Goal: Transaction & Acquisition: Download file/media

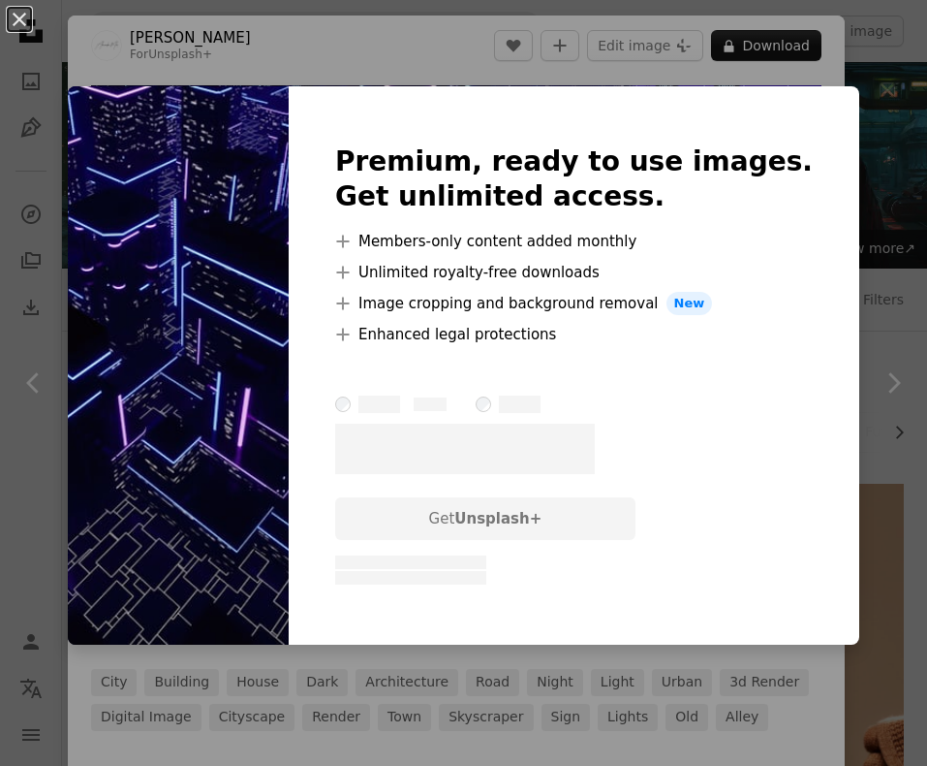
scroll to position [2767, 0]
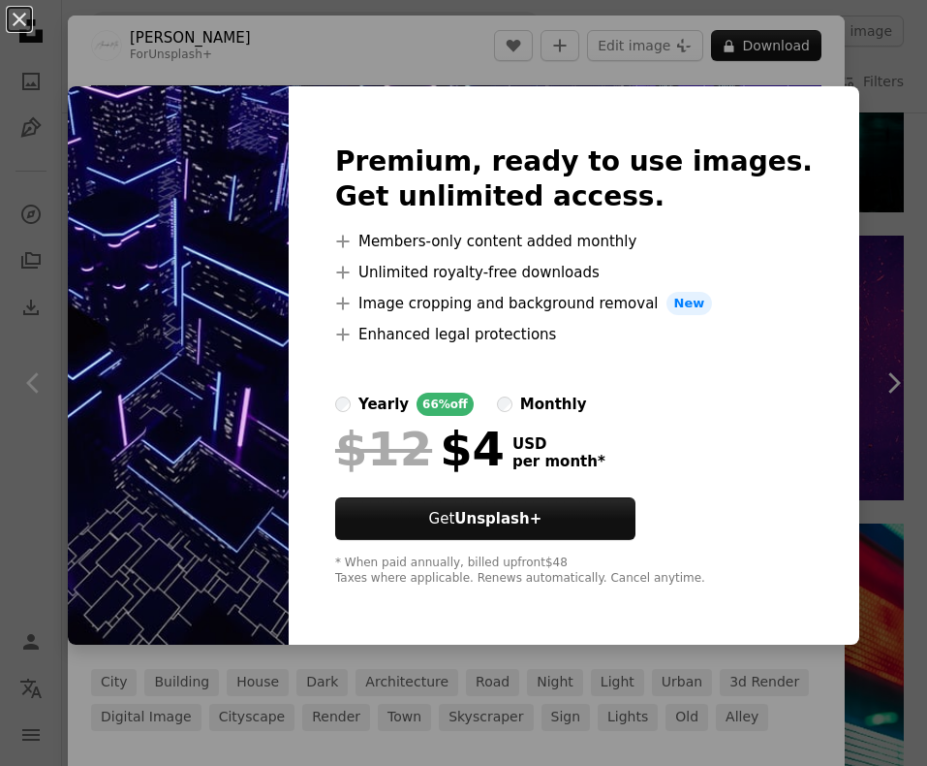
click at [717, 66] on div "An X shape Premium, ready to use images. Get unlimited access. A plus sign Memb…" at bounding box center [463, 383] width 927 height 766
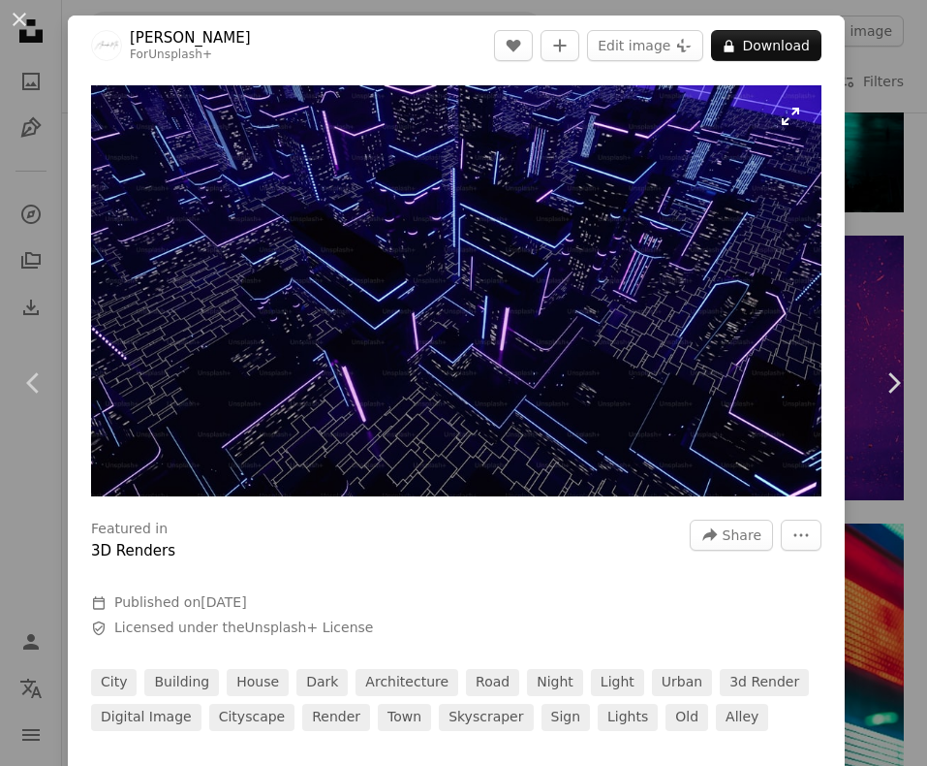
click at [617, 273] on img "Zoom in on this image" at bounding box center [456, 290] width 731 height 411
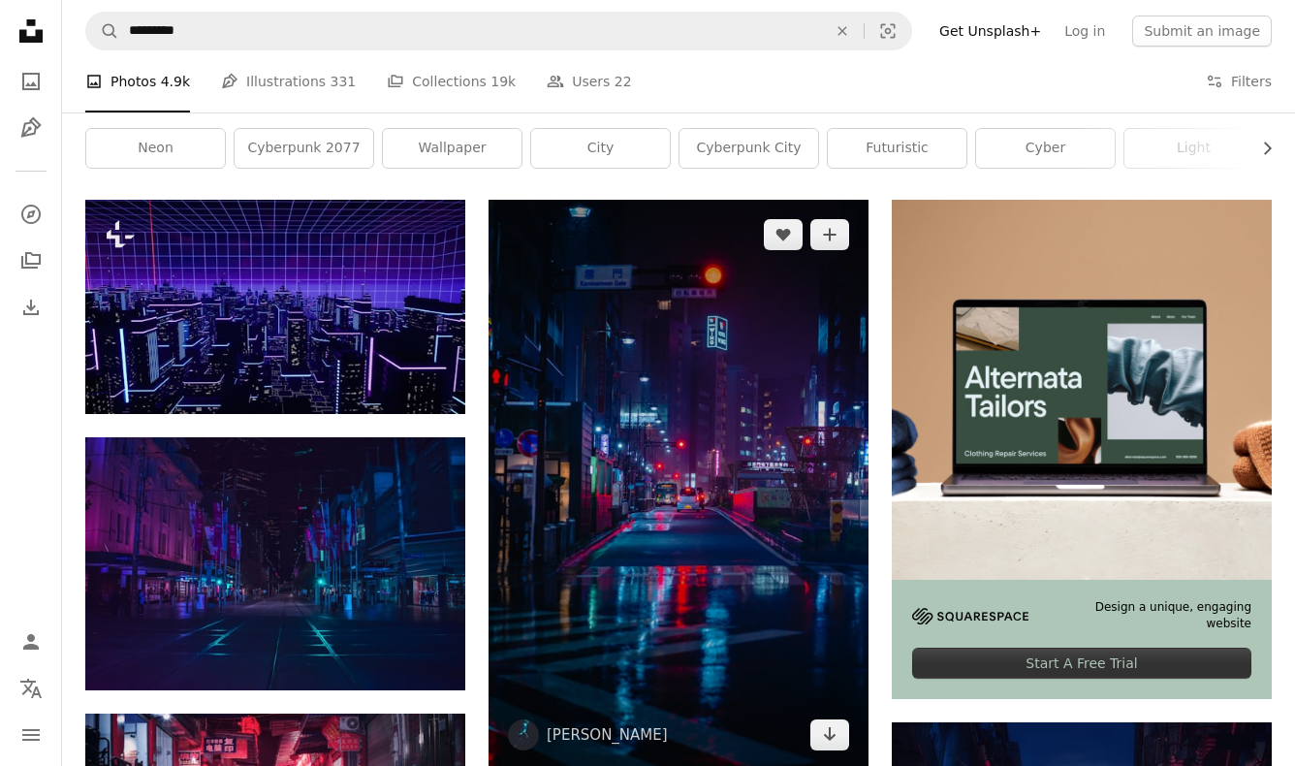
scroll to position [290, 0]
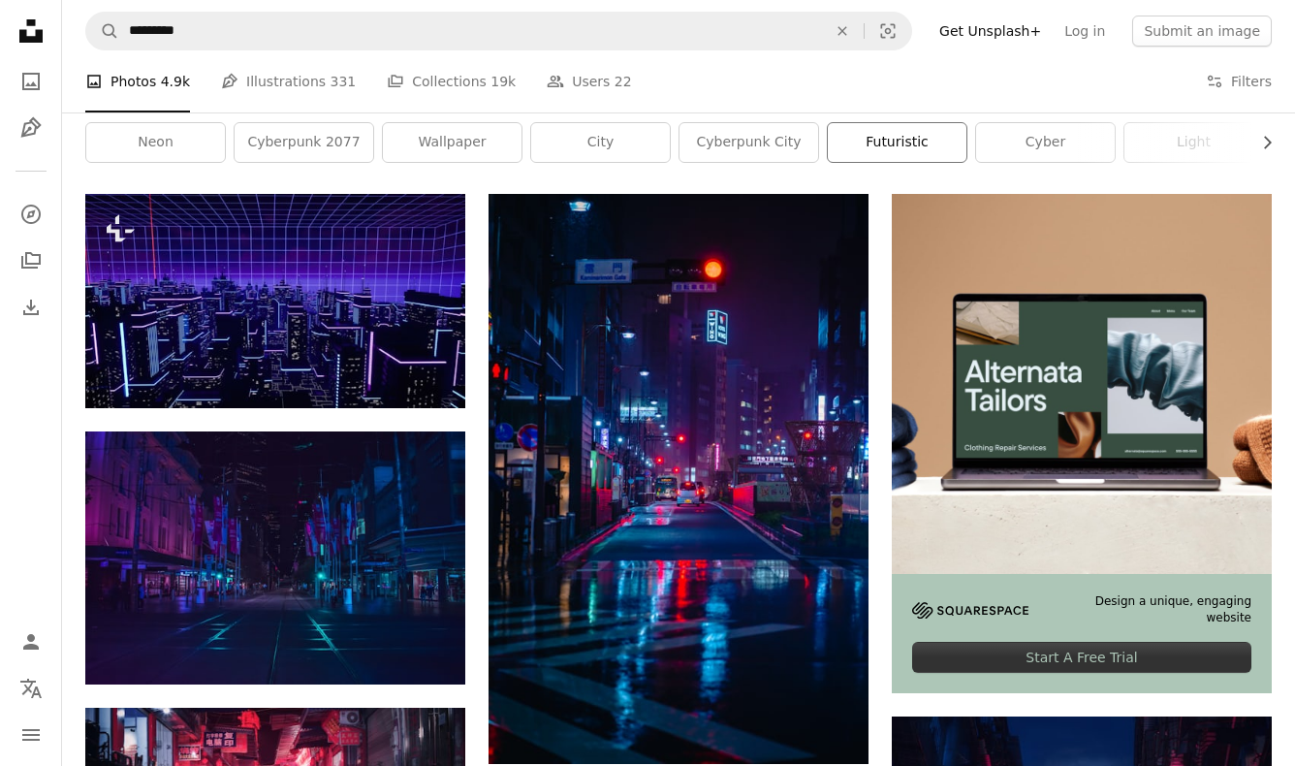
click at [898, 145] on link "futuristic" at bounding box center [897, 142] width 139 height 39
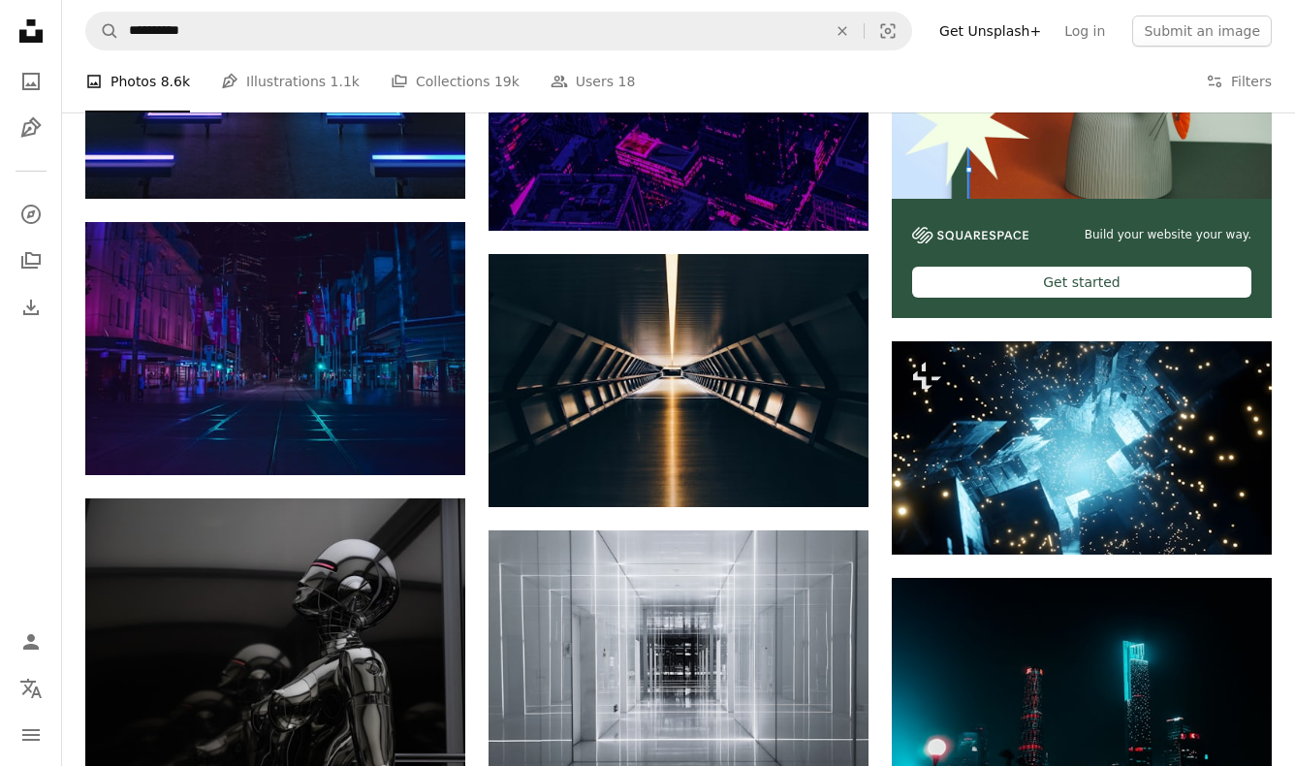
scroll to position [666, 0]
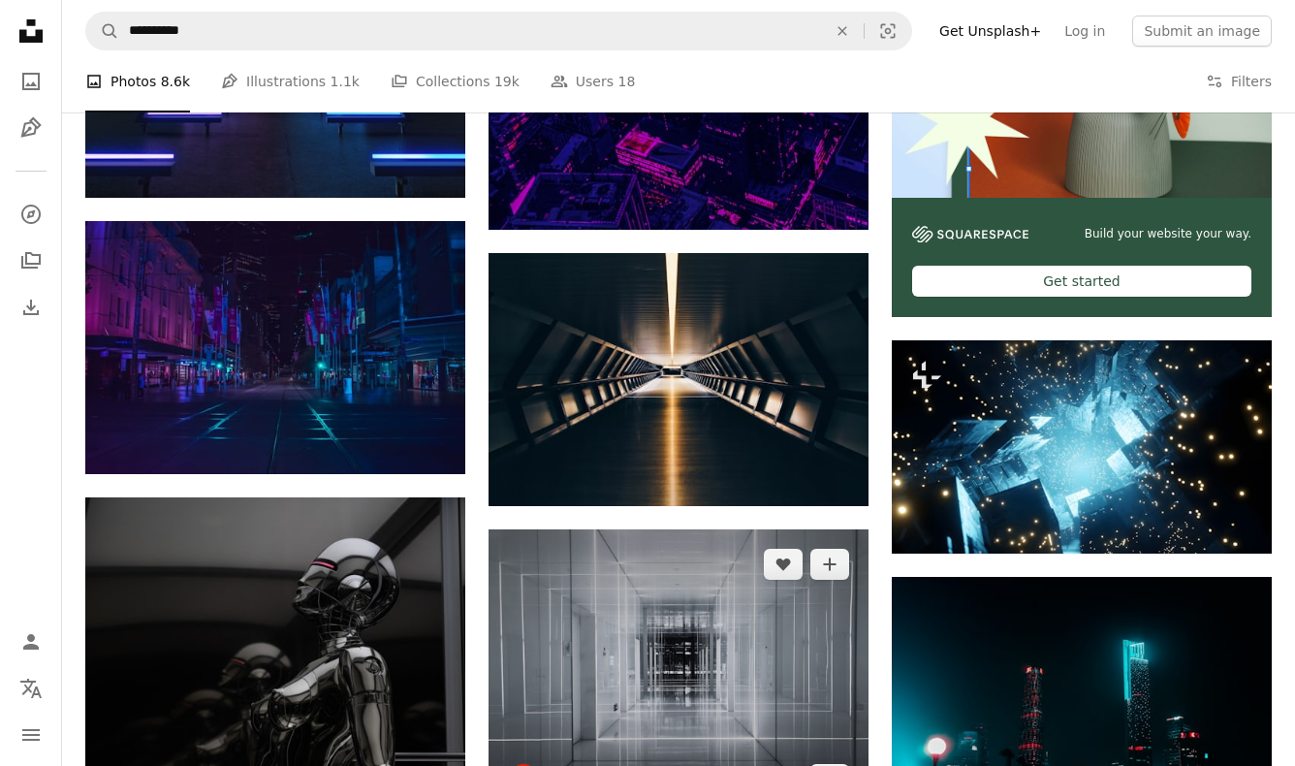
click at [659, 605] on img at bounding box center [678, 671] width 380 height 285
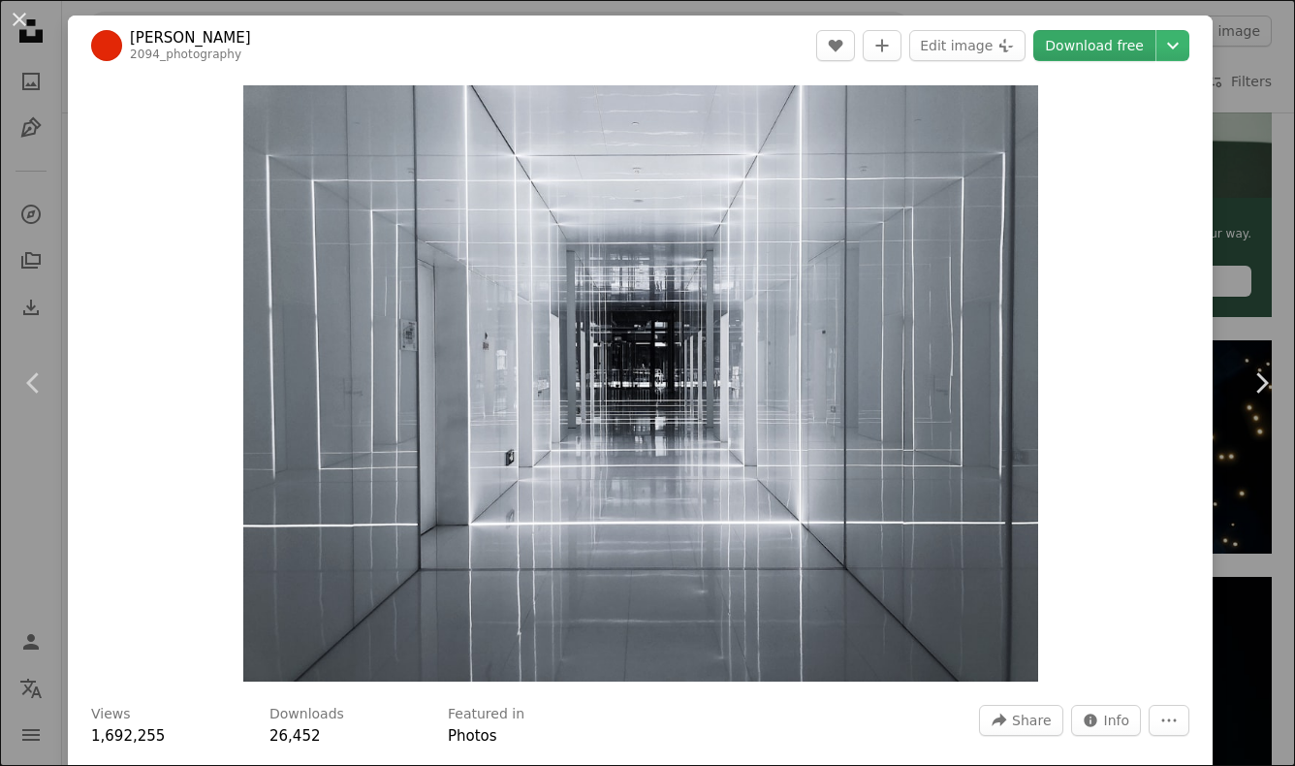
click at [926, 47] on link "Download free" at bounding box center [1094, 45] width 122 height 31
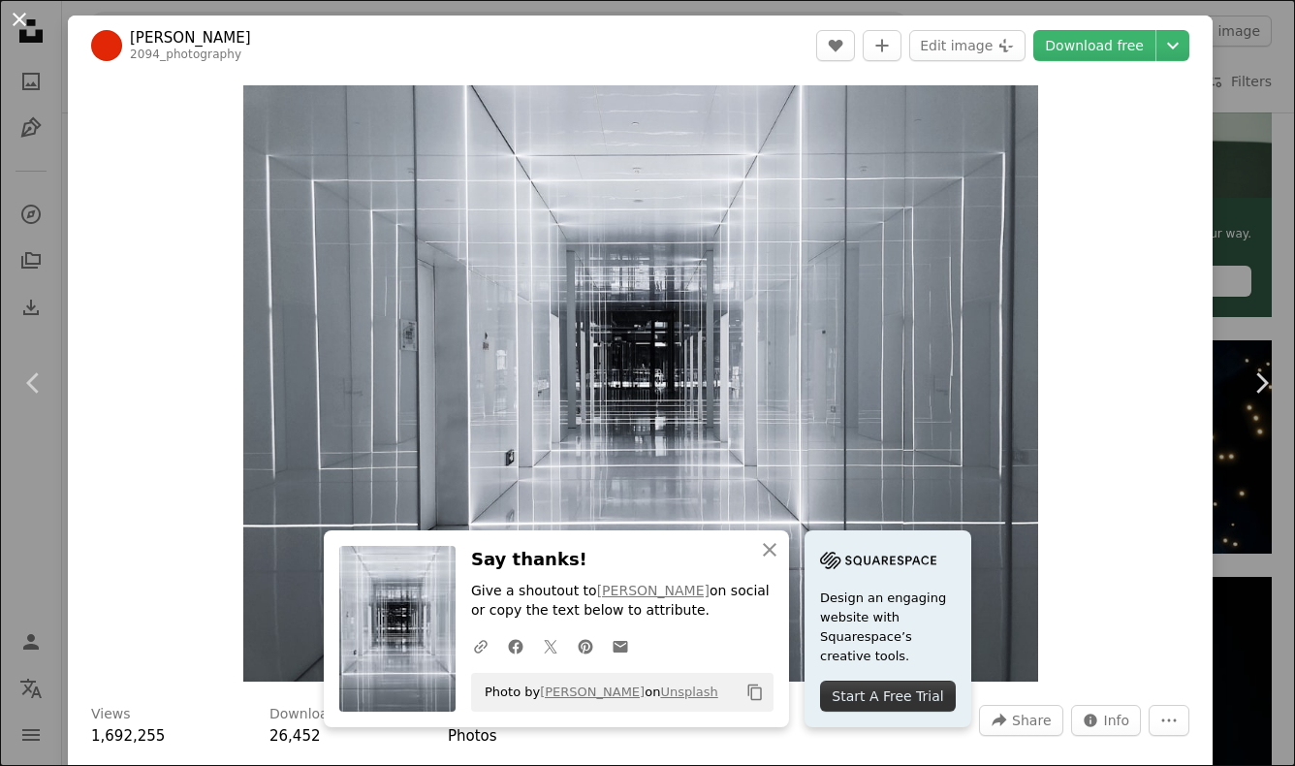
click at [19, 16] on button "An X shape" at bounding box center [19, 19] width 23 height 23
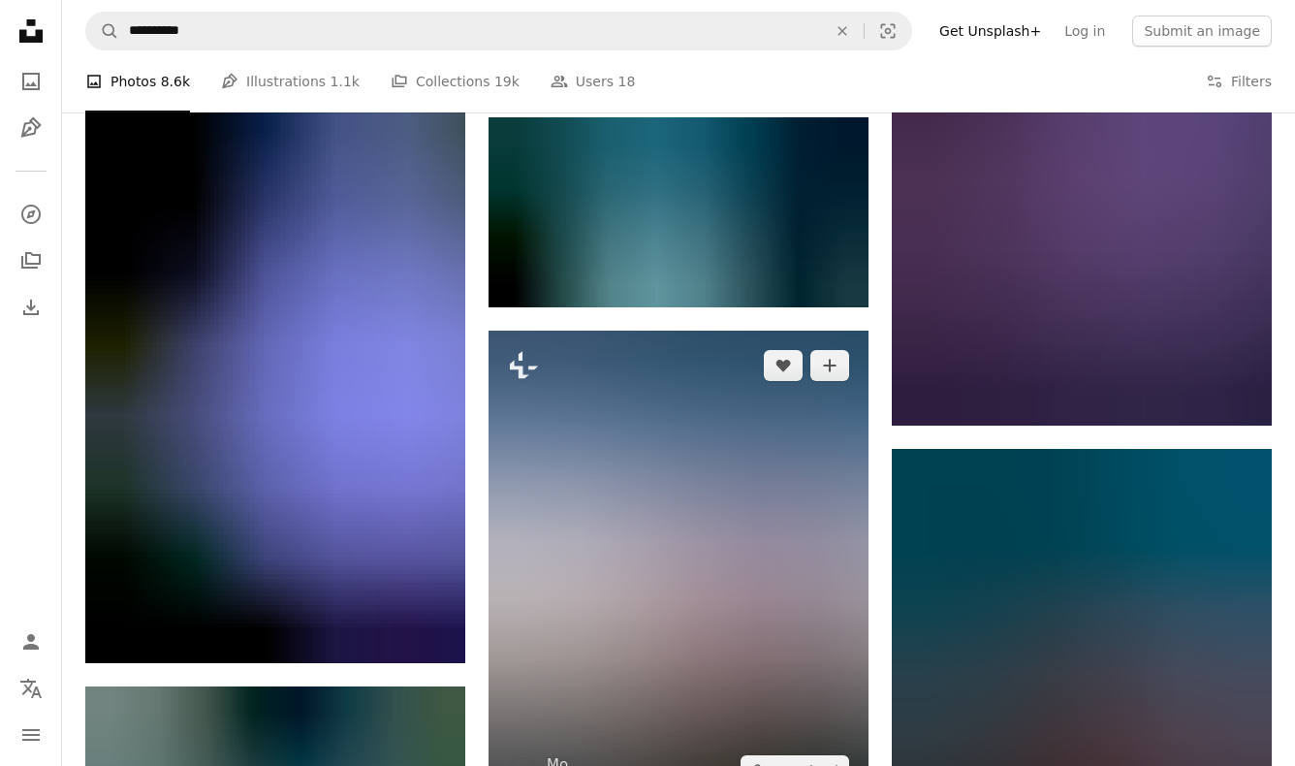
scroll to position [1497, 0]
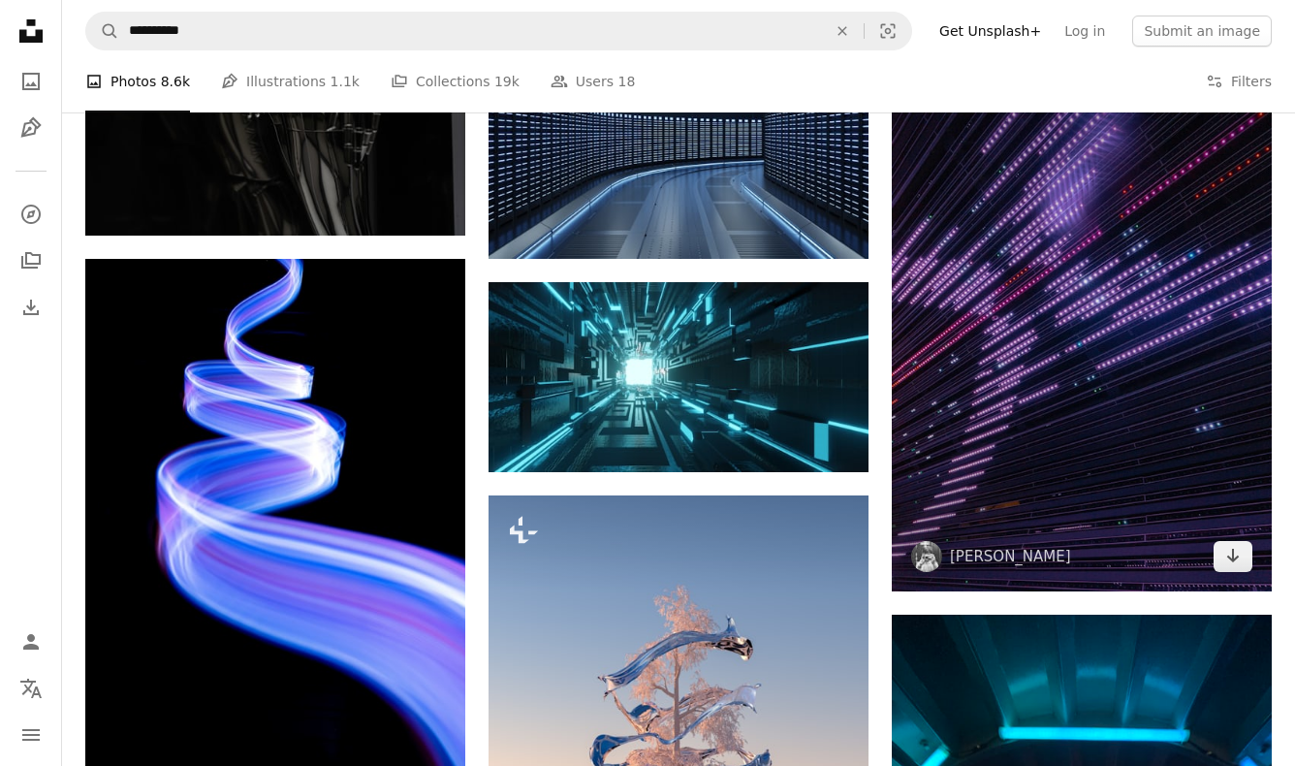
click at [926, 281] on img at bounding box center [1082, 306] width 380 height 570
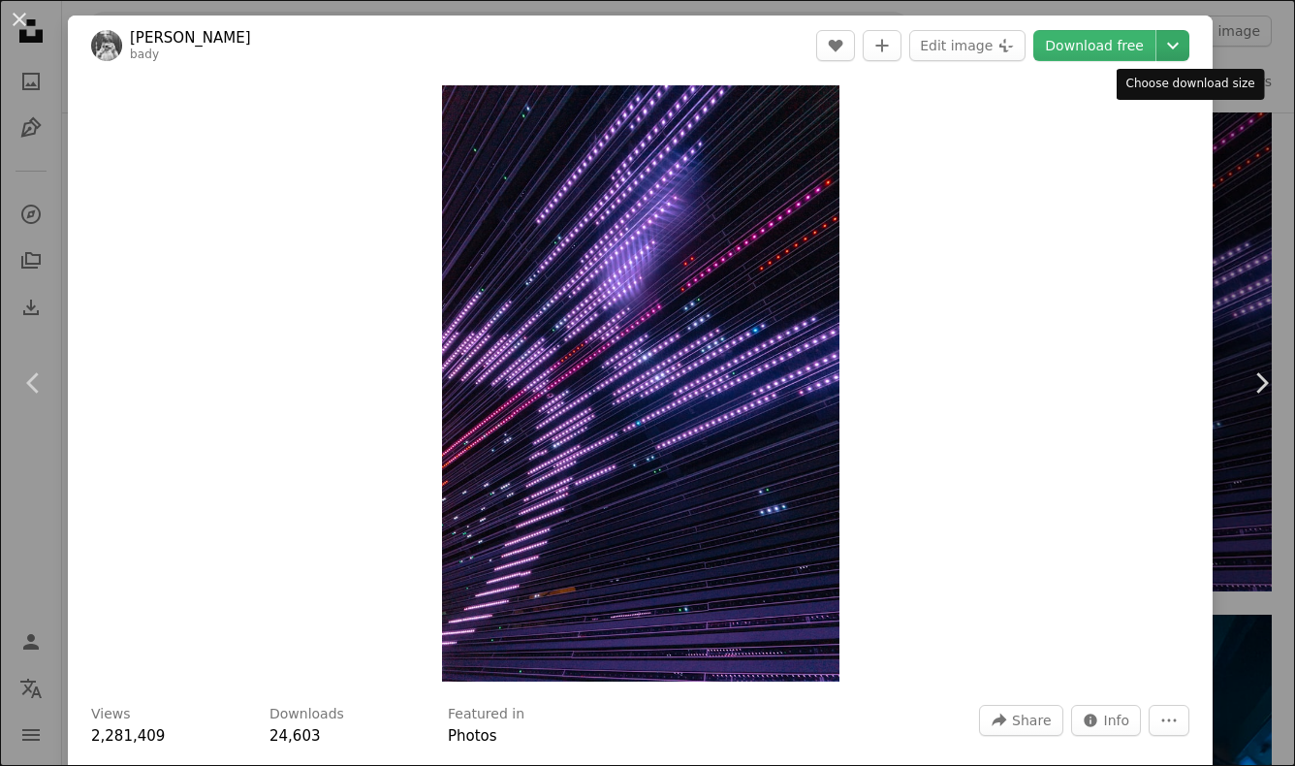
click at [926, 41] on icon "Chevron down" at bounding box center [1172, 45] width 31 height 23
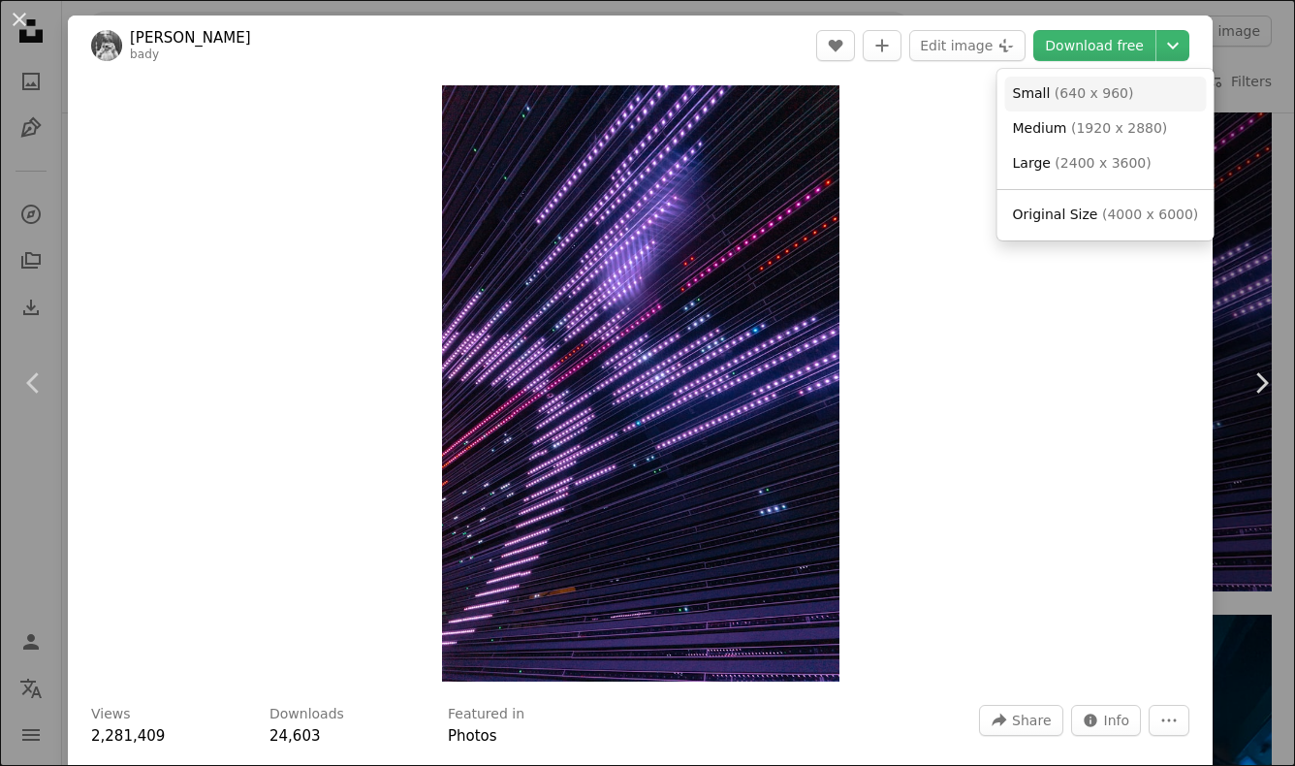
click at [926, 93] on span "( 640 x 960 )" at bounding box center [1093, 93] width 79 height 16
